Goal: Task Accomplishment & Management: Use online tool/utility

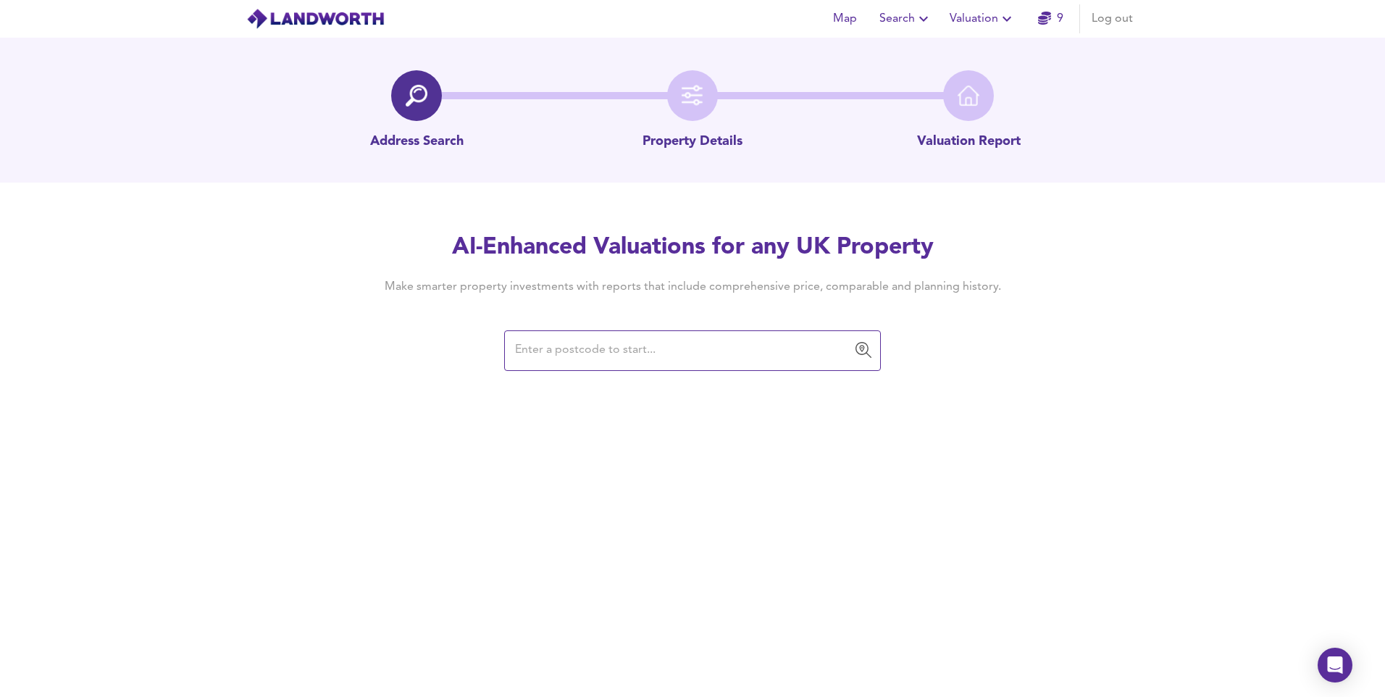
click at [956, 20] on span "Valuation" at bounding box center [982, 19] width 66 height 20
click at [952, 47] on li "New Valuation Report" at bounding box center [982, 52] width 173 height 26
click at [732, 358] on input "text" at bounding box center [682, 351] width 342 height 28
paste input "SE10 8QR"
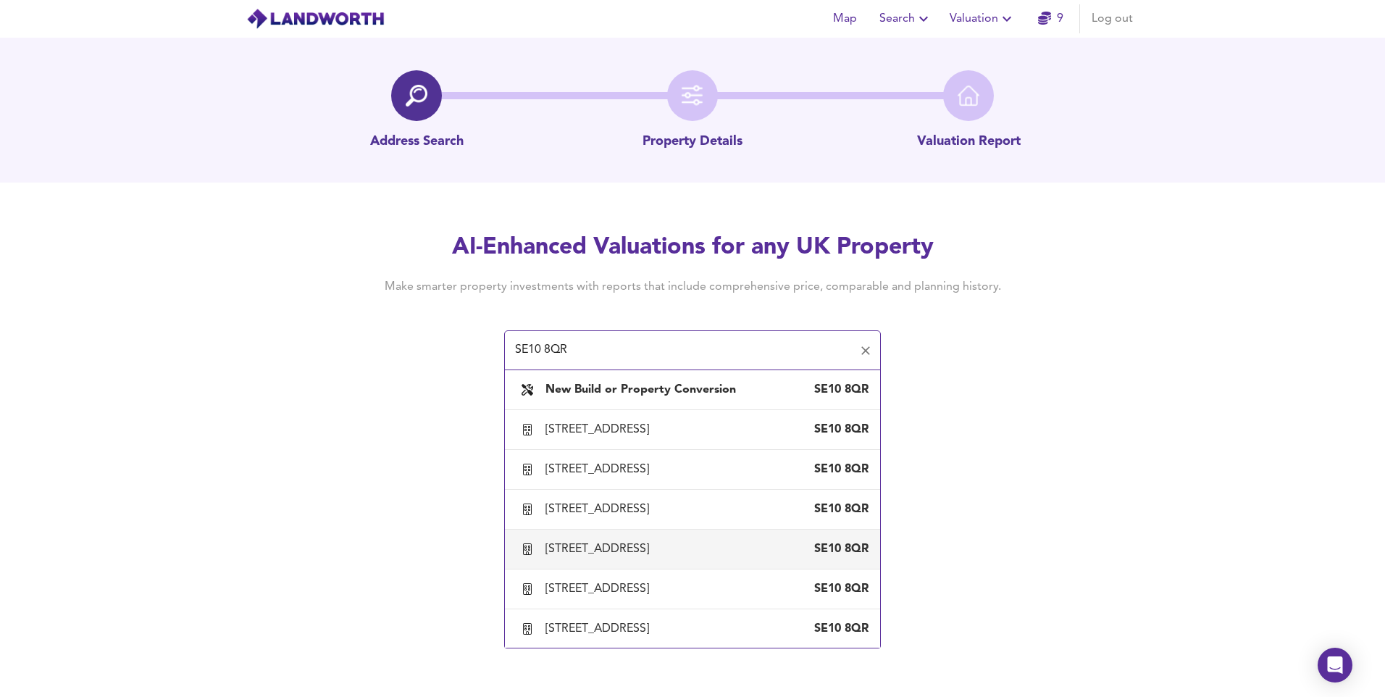
click at [620, 551] on div "[STREET_ADDRESS]" at bounding box center [599, 549] width 109 height 16
type input "[STREET_ADDRESS]"
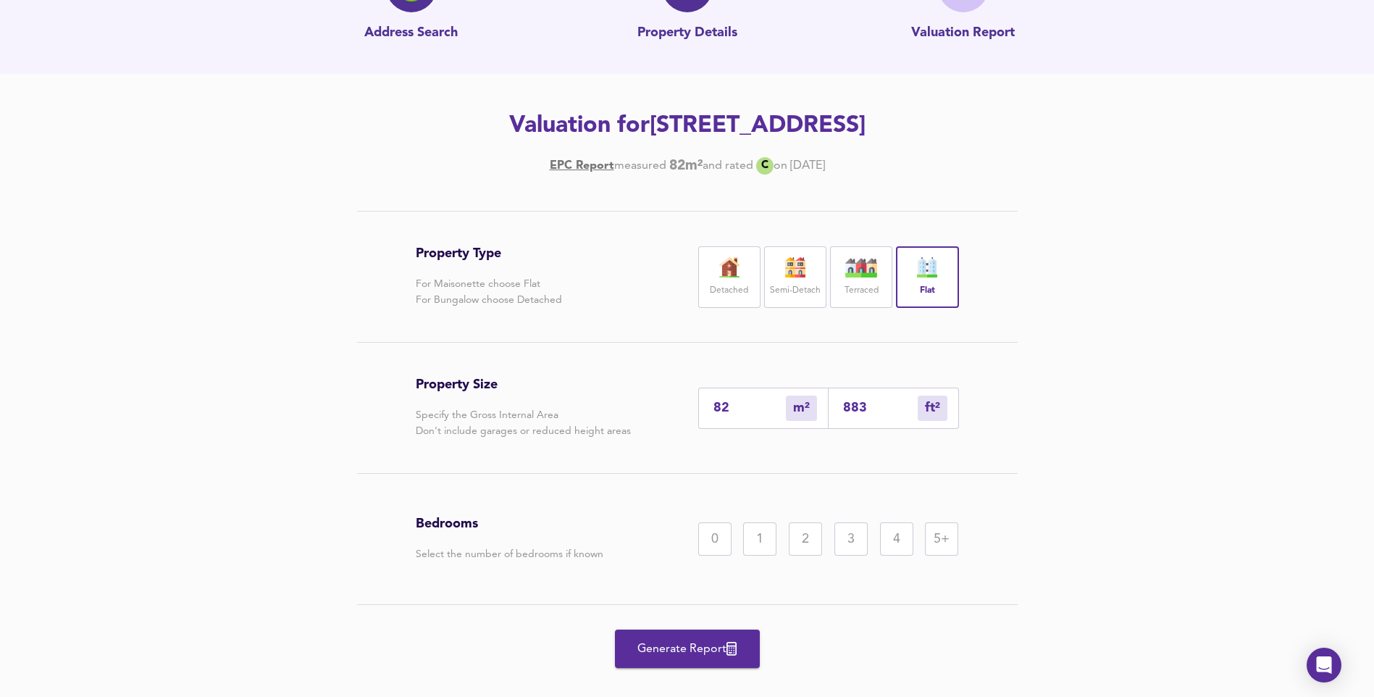
scroll to position [133, 0]
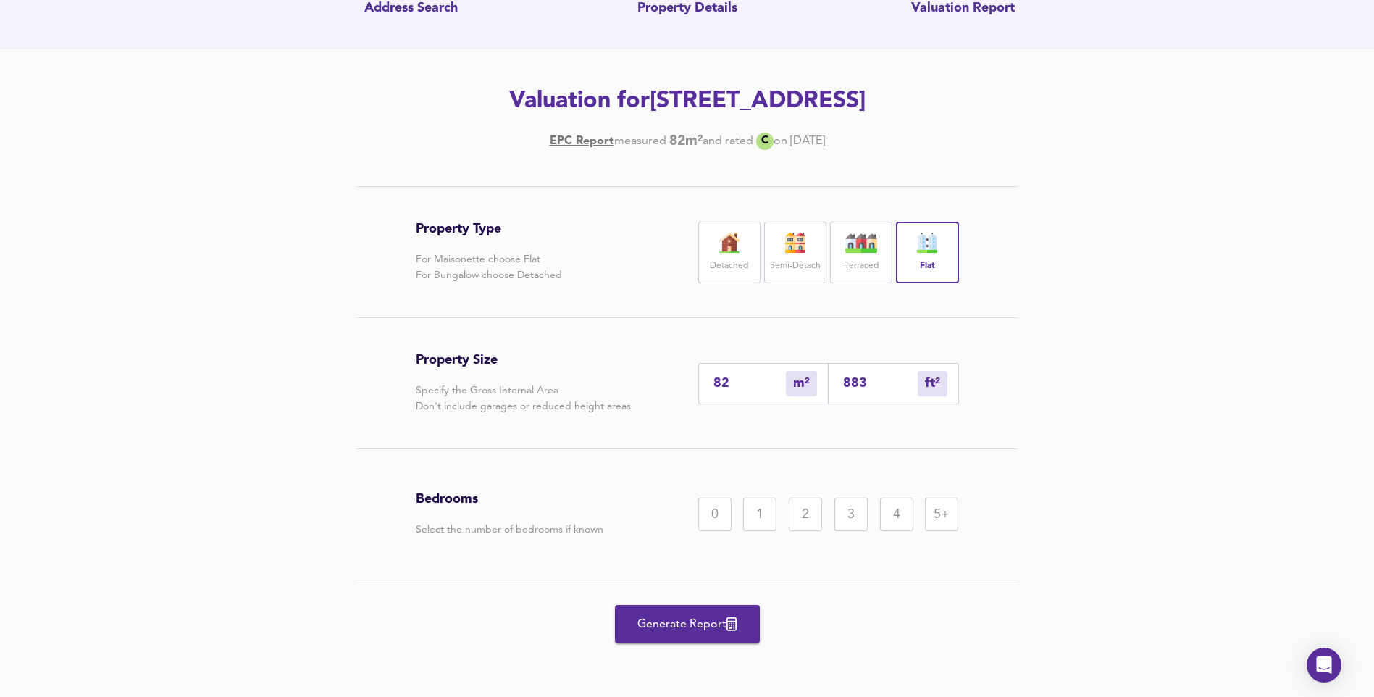
click at [763, 524] on div "1" at bounding box center [759, 514] width 33 height 33
click at [694, 629] on span "Generate Report" at bounding box center [687, 624] width 116 height 20
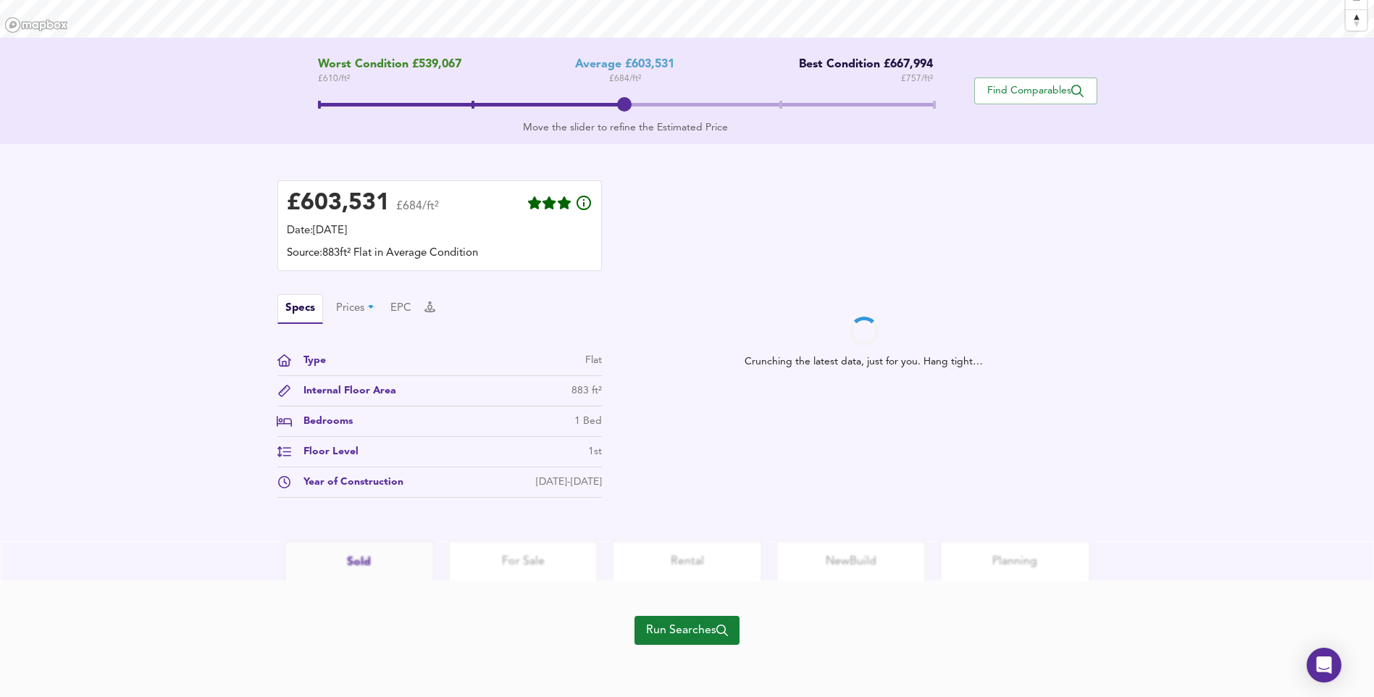
scroll to position [263, 0]
click at [694, 629] on span "Run Searches" at bounding box center [687, 630] width 82 height 20
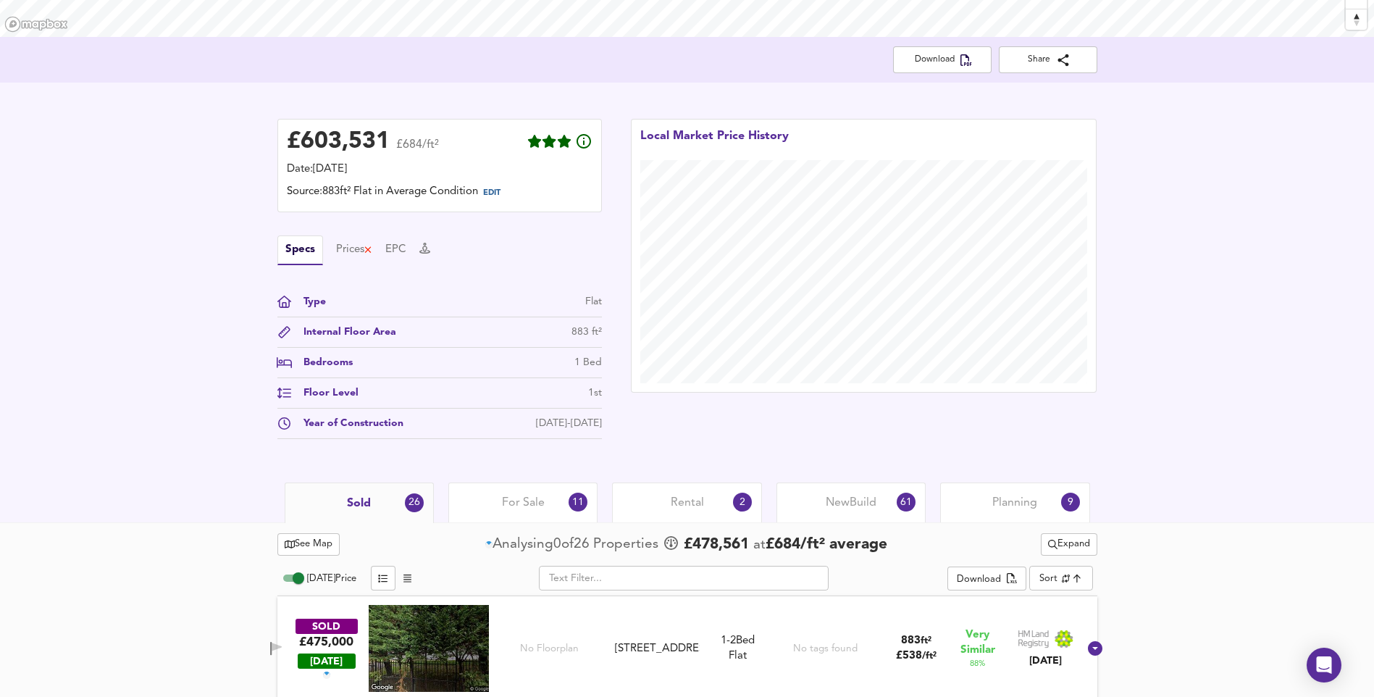
scroll to position [553, 0]
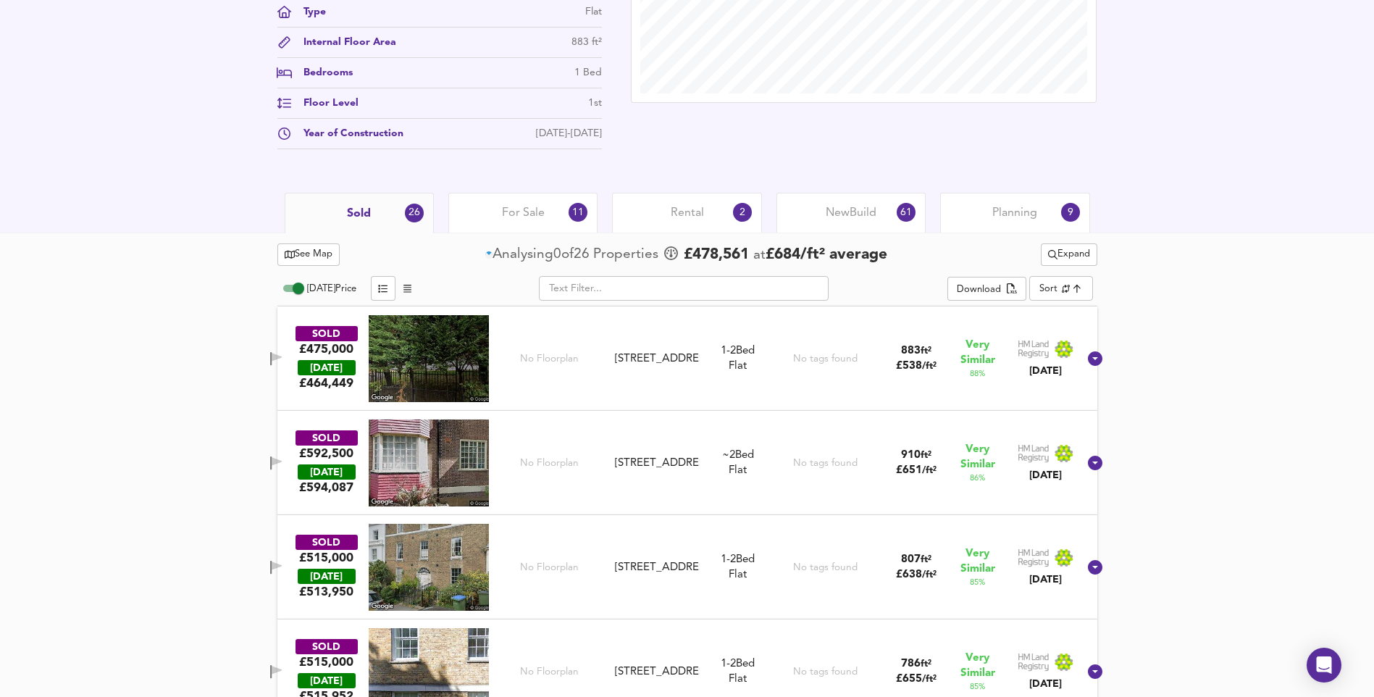
click at [472, 369] on img at bounding box center [429, 358] width 120 height 87
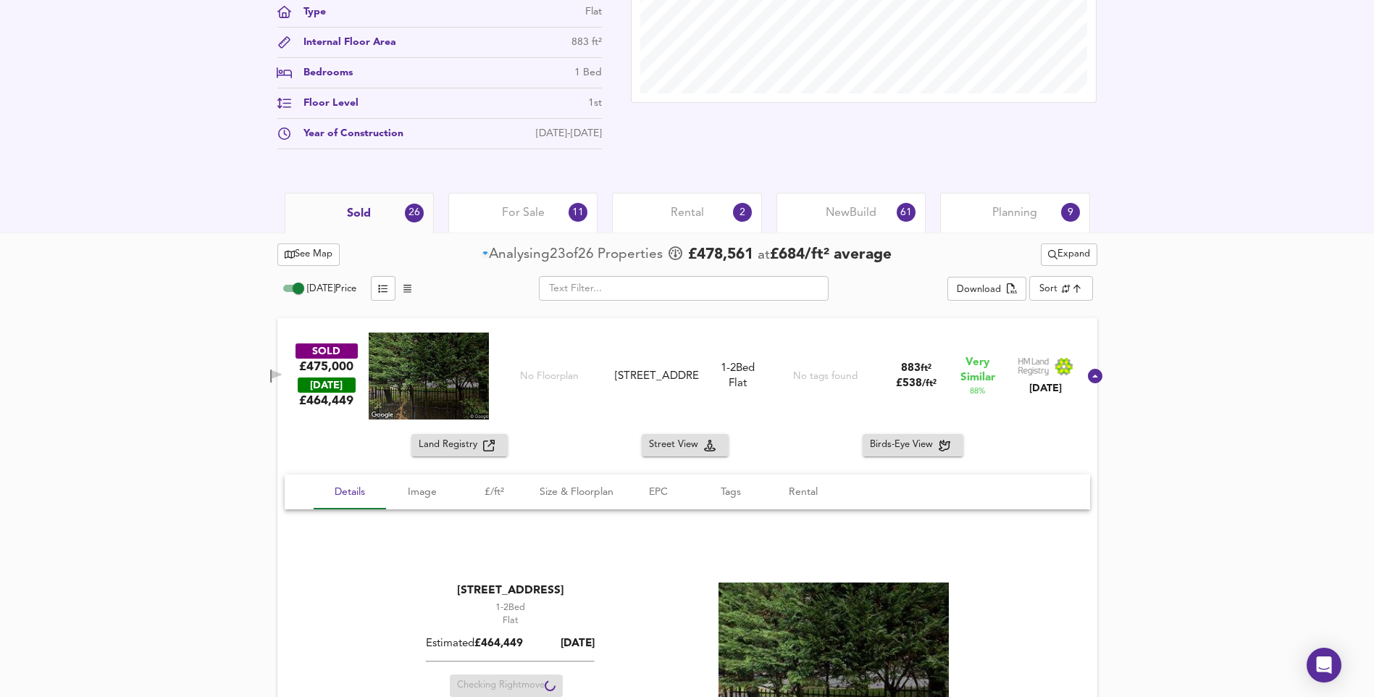
click at [598, 394] on div "No Floorplan" at bounding box center [549, 375] width 120 height 87
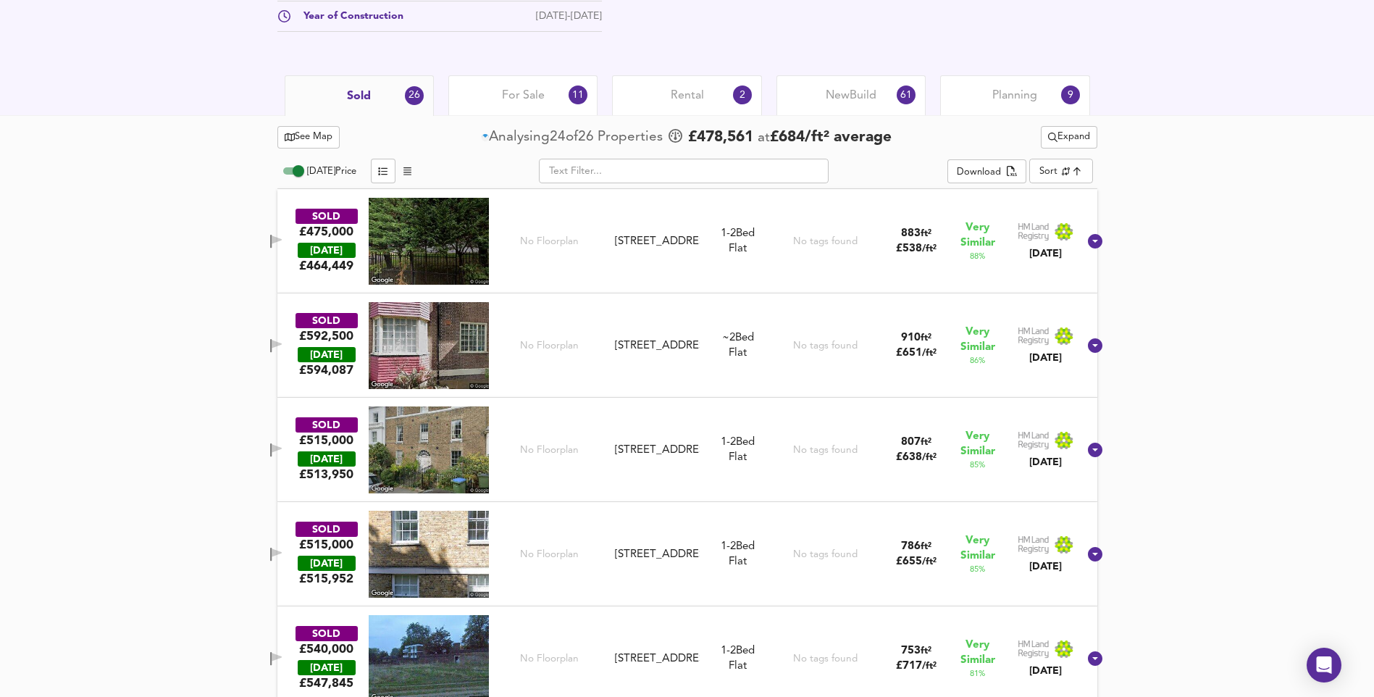
scroll to position [408, 0]
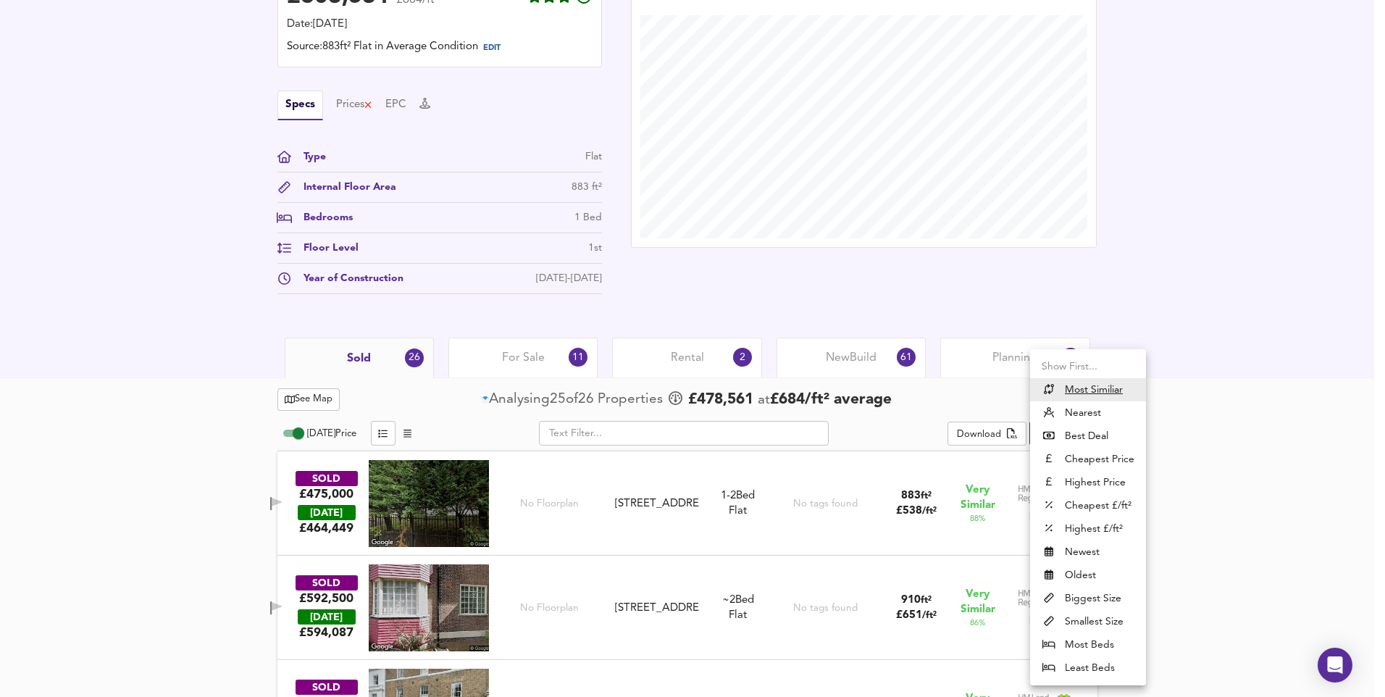
click at [1101, 546] on li "Newest" at bounding box center [1088, 551] width 116 height 23
type input "newest"
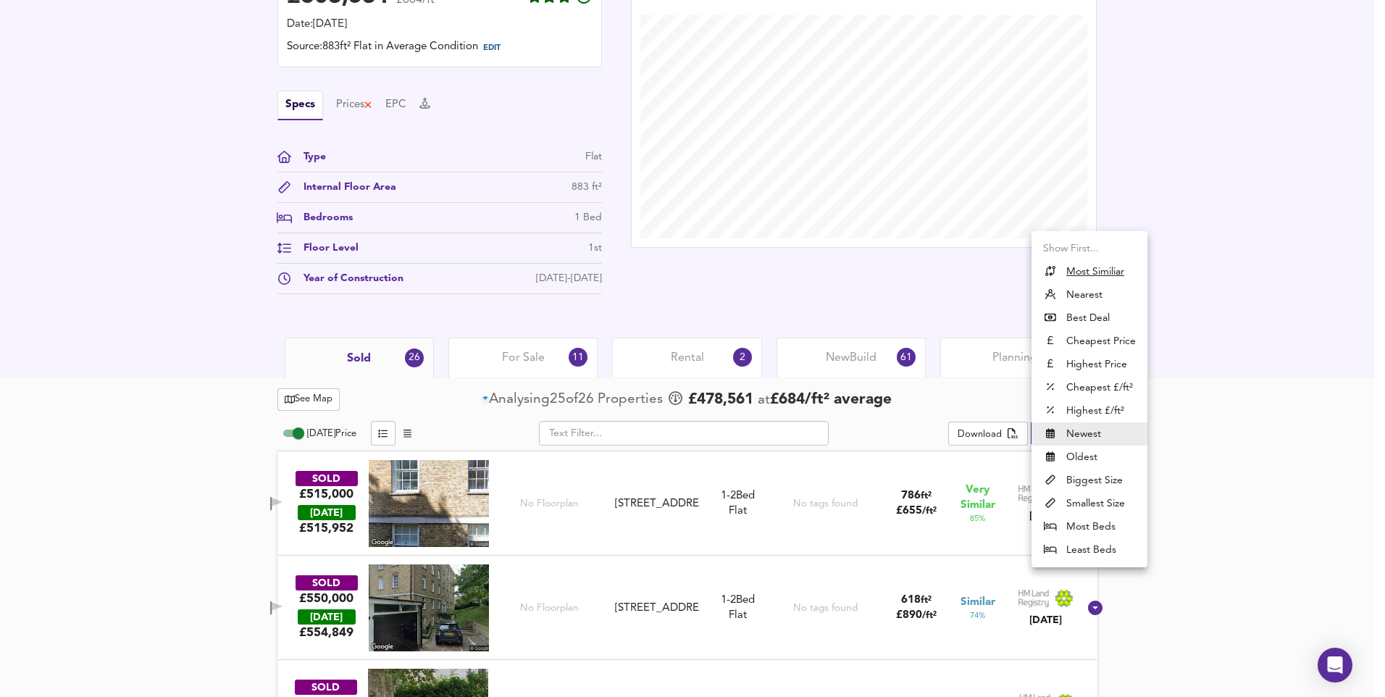
click at [1264, 377] on div at bounding box center [692, 348] width 1385 height 697
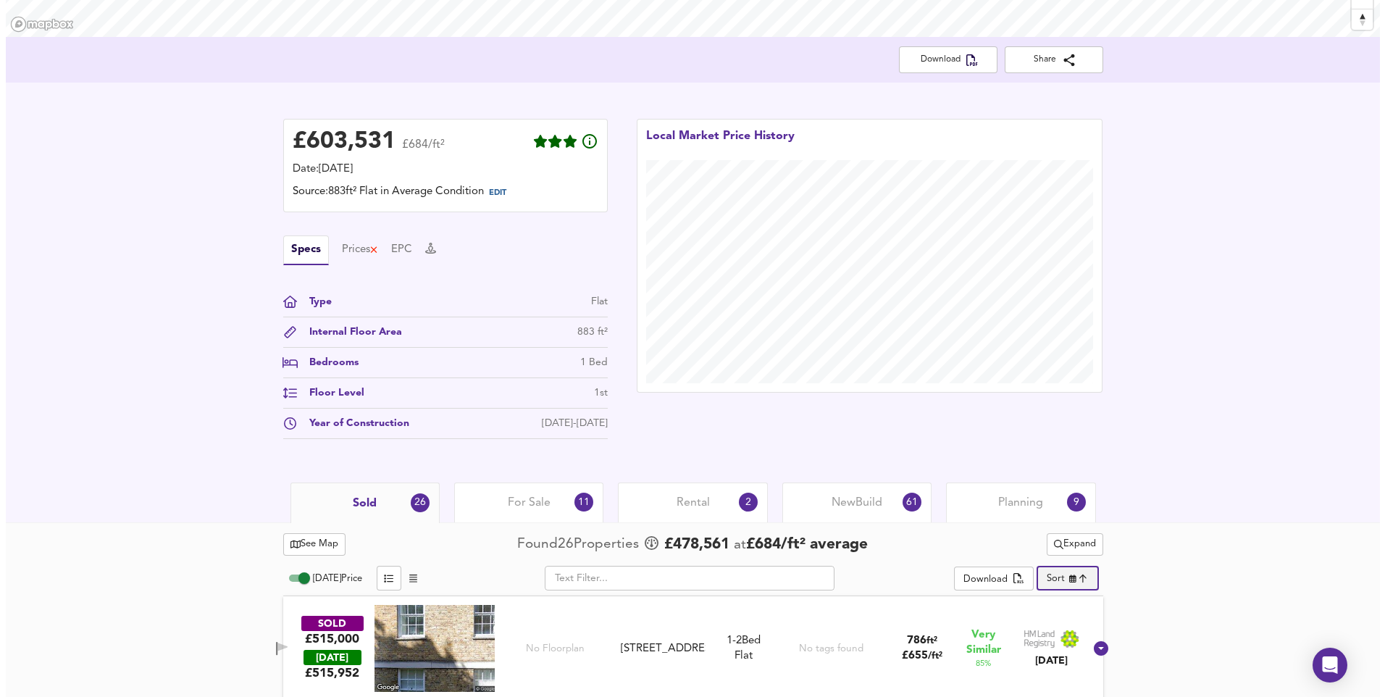
scroll to position [0, 0]
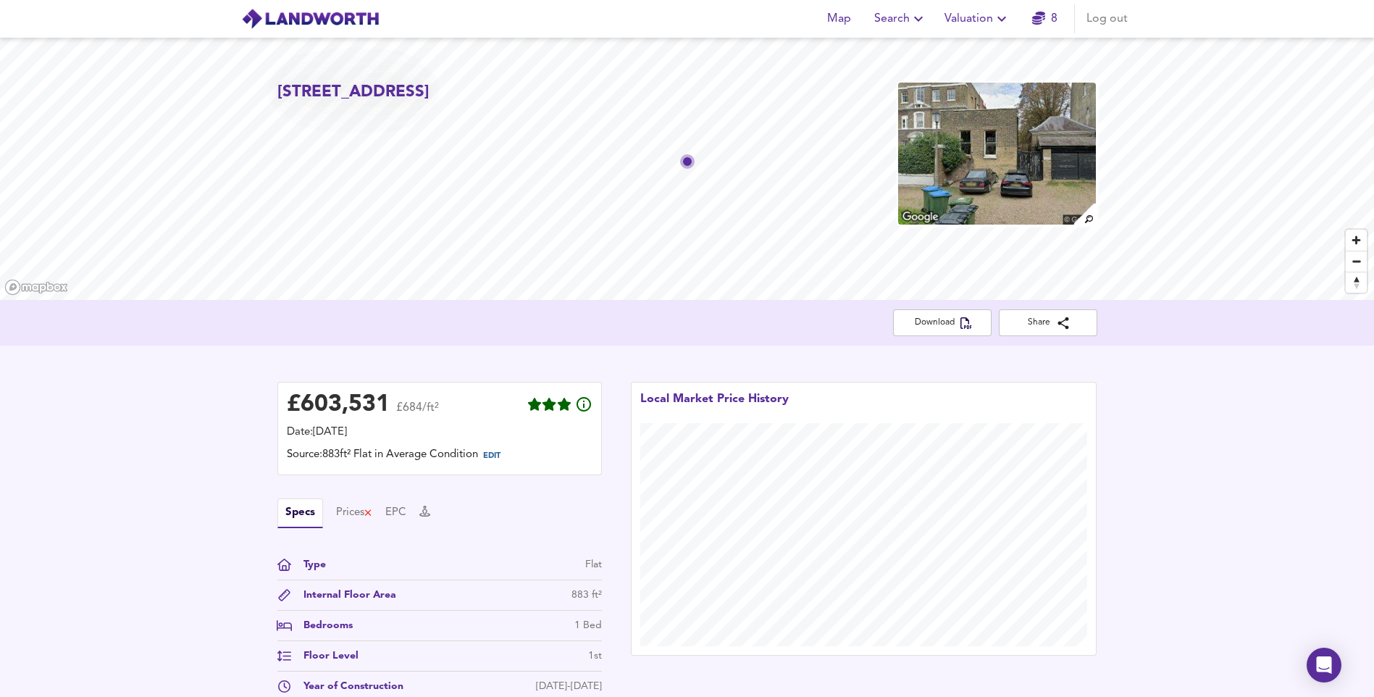
click at [980, 26] on span "Valuation" at bounding box center [977, 19] width 66 height 20
click at [975, 52] on li "New Valuation Report" at bounding box center [977, 52] width 173 height 26
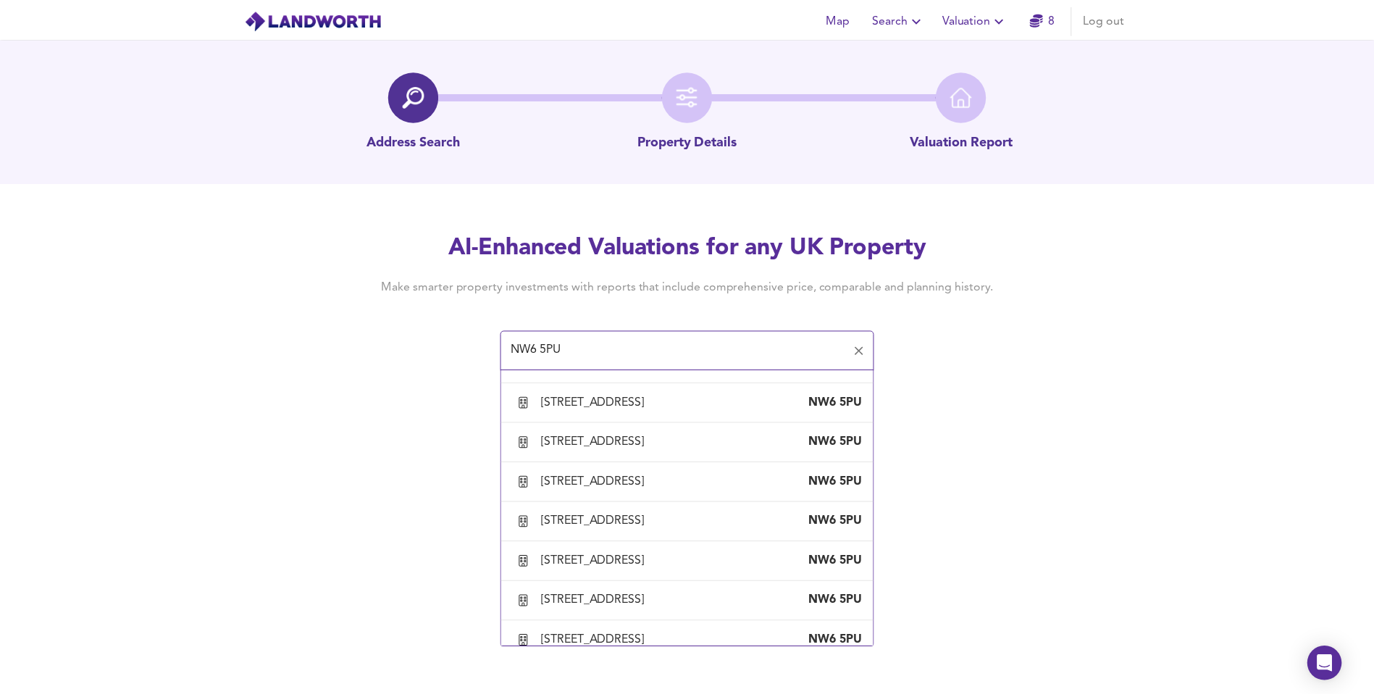
scroll to position [1666, 0]
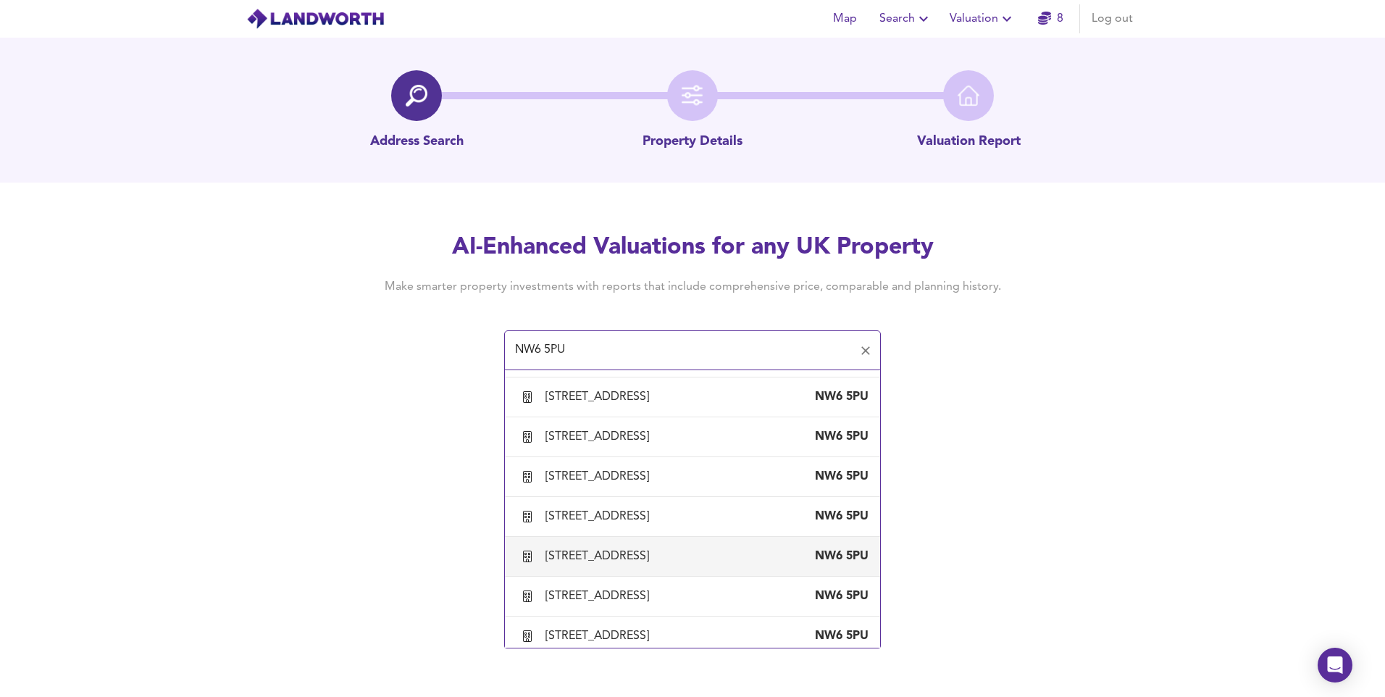
click at [626, 563] on div "[STREET_ADDRESS]" at bounding box center [599, 556] width 109 height 16
type input "[STREET_ADDRESS]"
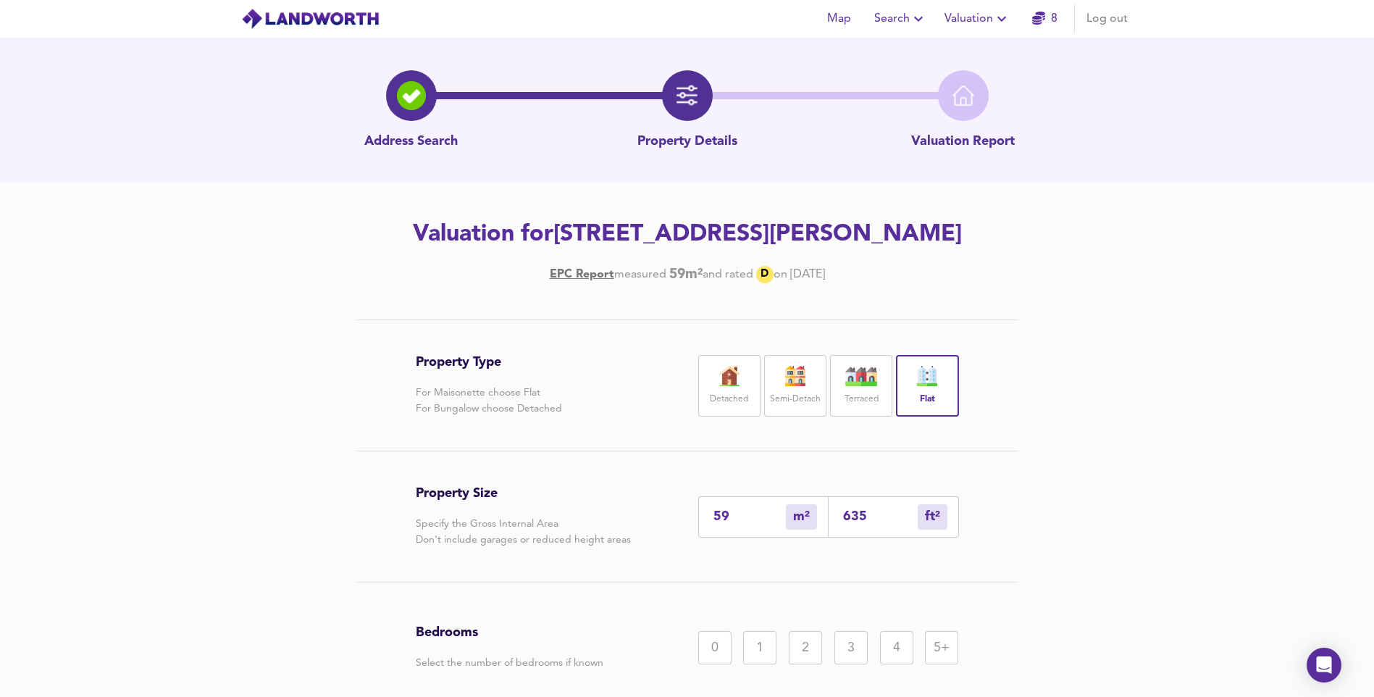
click at [771, 653] on div "1" at bounding box center [759, 647] width 33 height 33
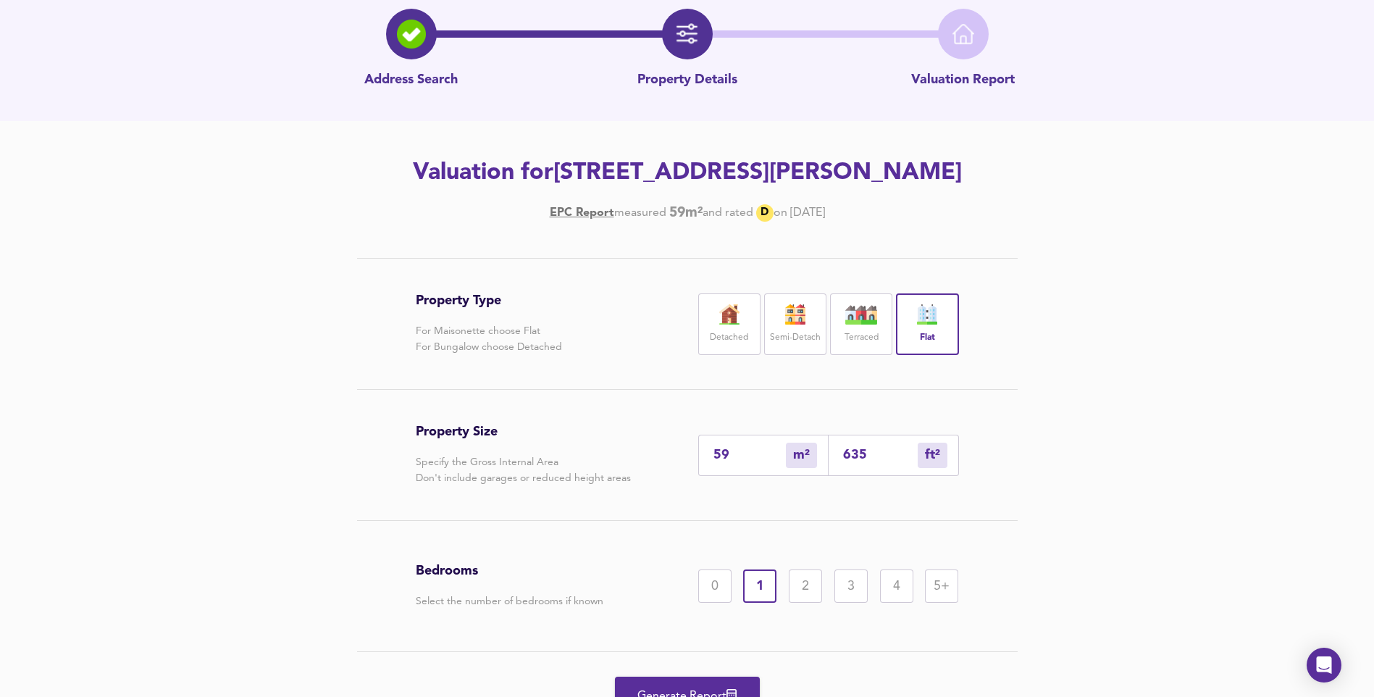
scroll to position [133, 0]
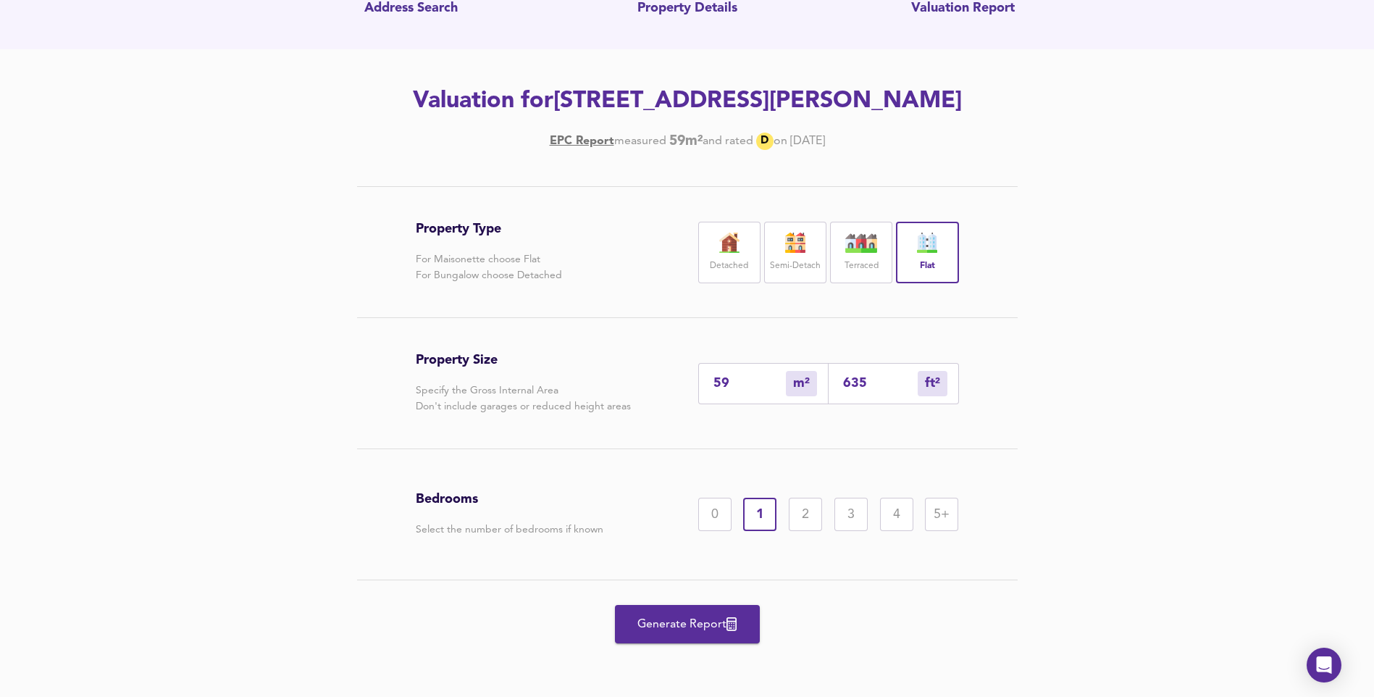
click at [671, 632] on span "Generate Report" at bounding box center [687, 624] width 116 height 20
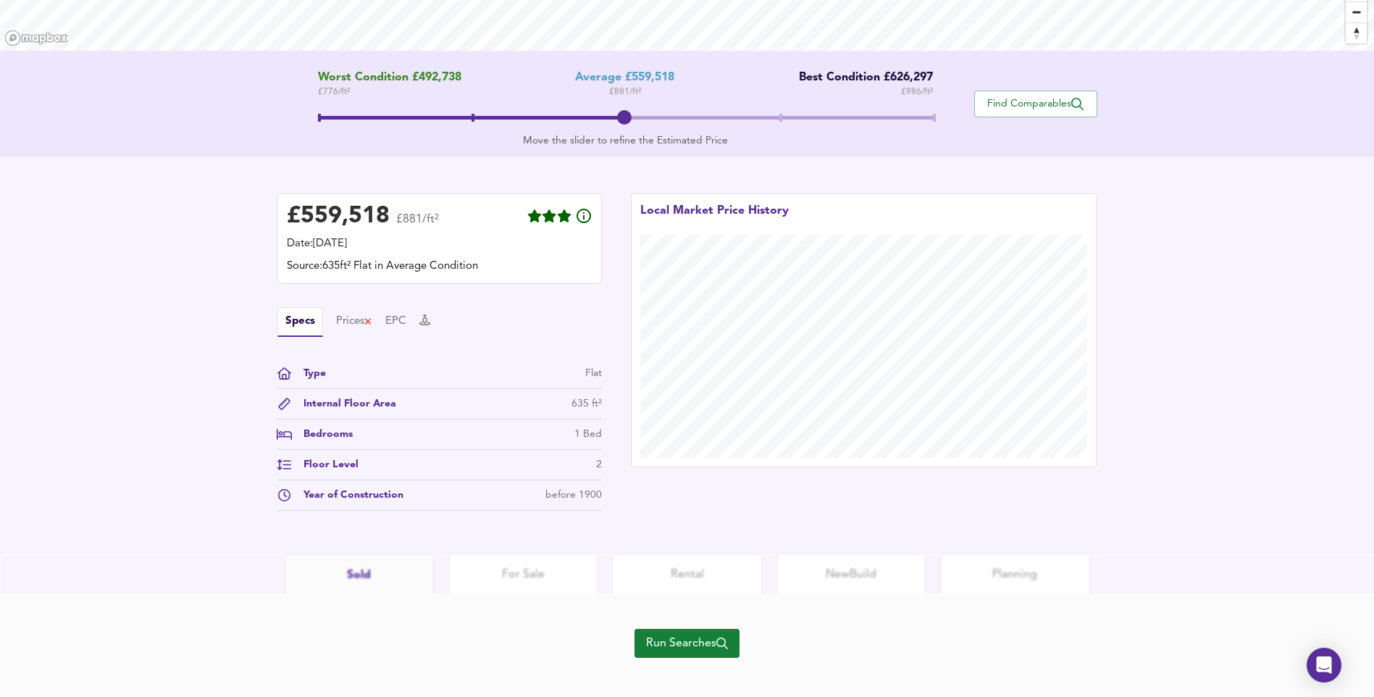
scroll to position [263, 0]
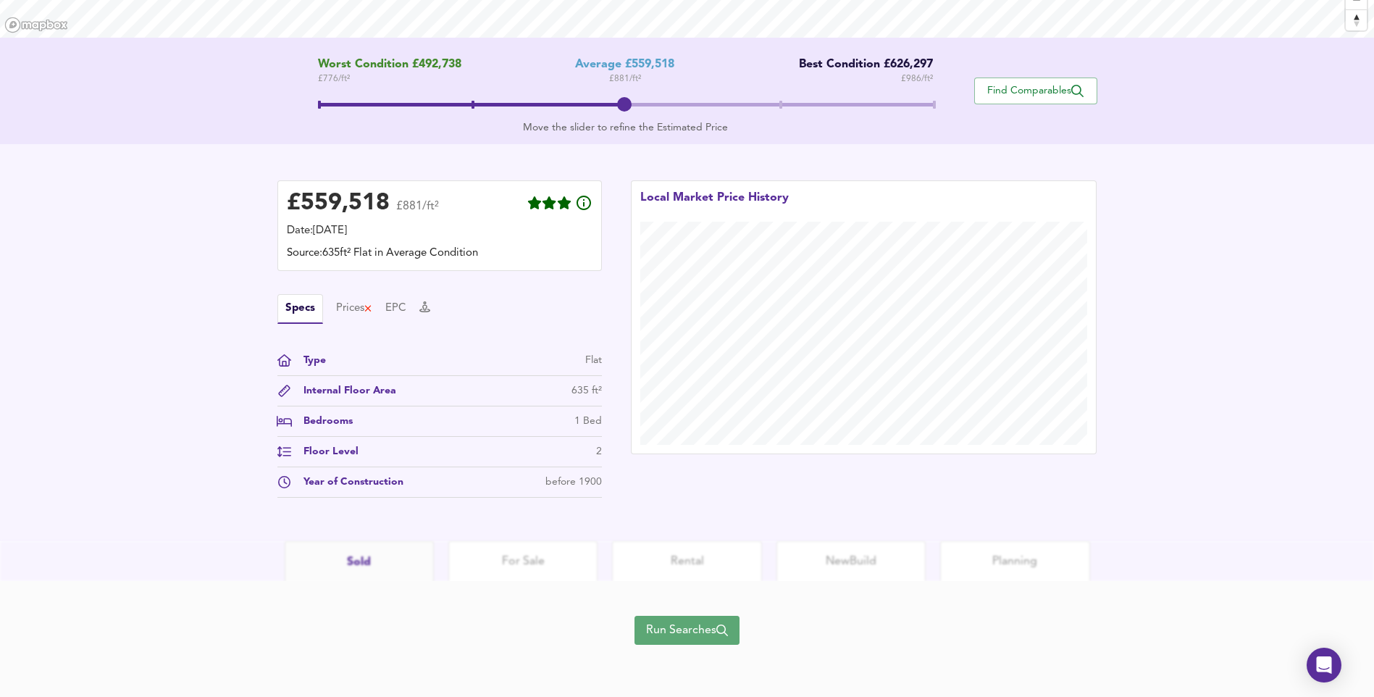
click at [705, 621] on span "Run Searches" at bounding box center [687, 630] width 82 height 20
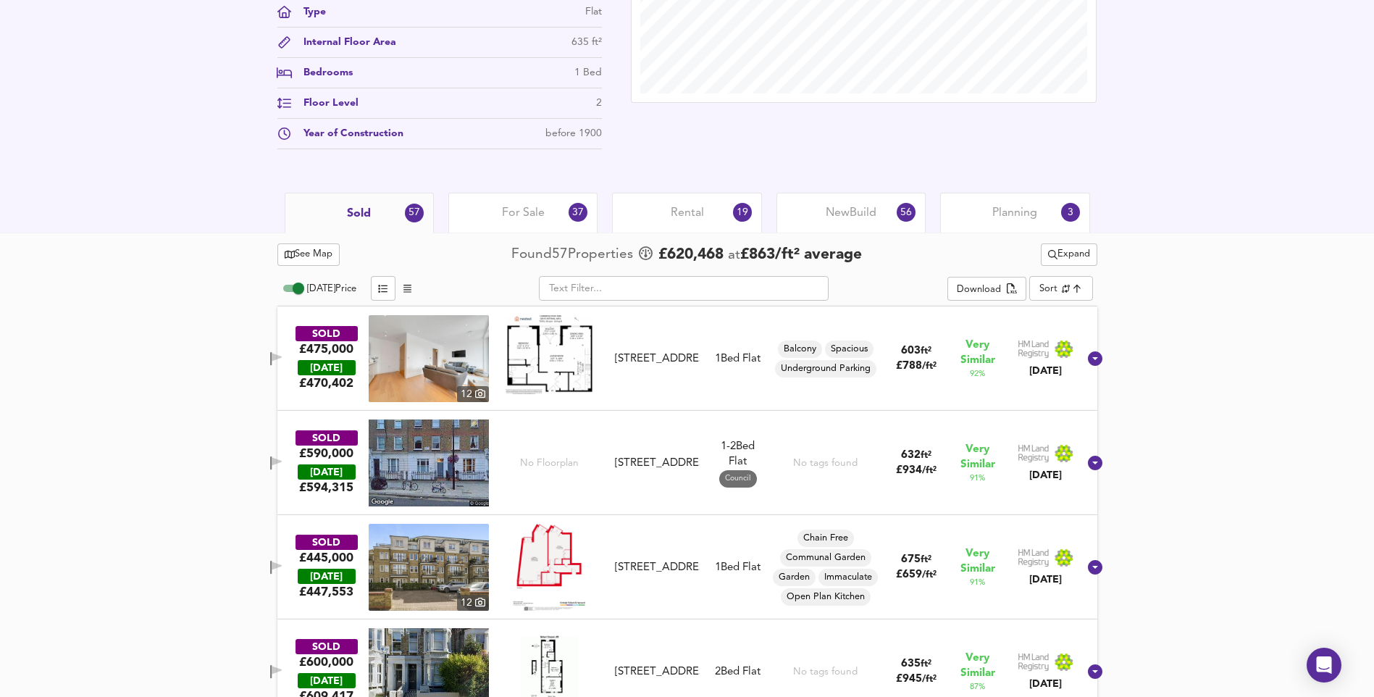
scroll to position [625, 0]
